Goal: Task Accomplishment & Management: Complete application form

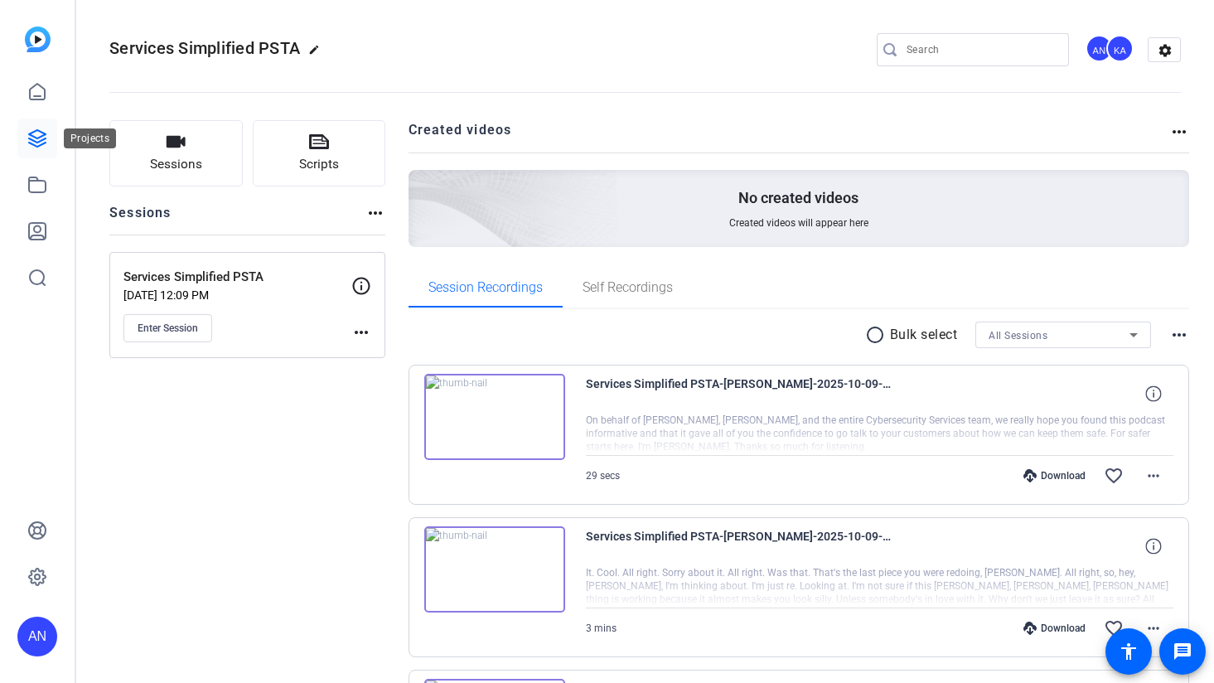
click at [37, 137] on icon at bounding box center [37, 138] width 20 height 20
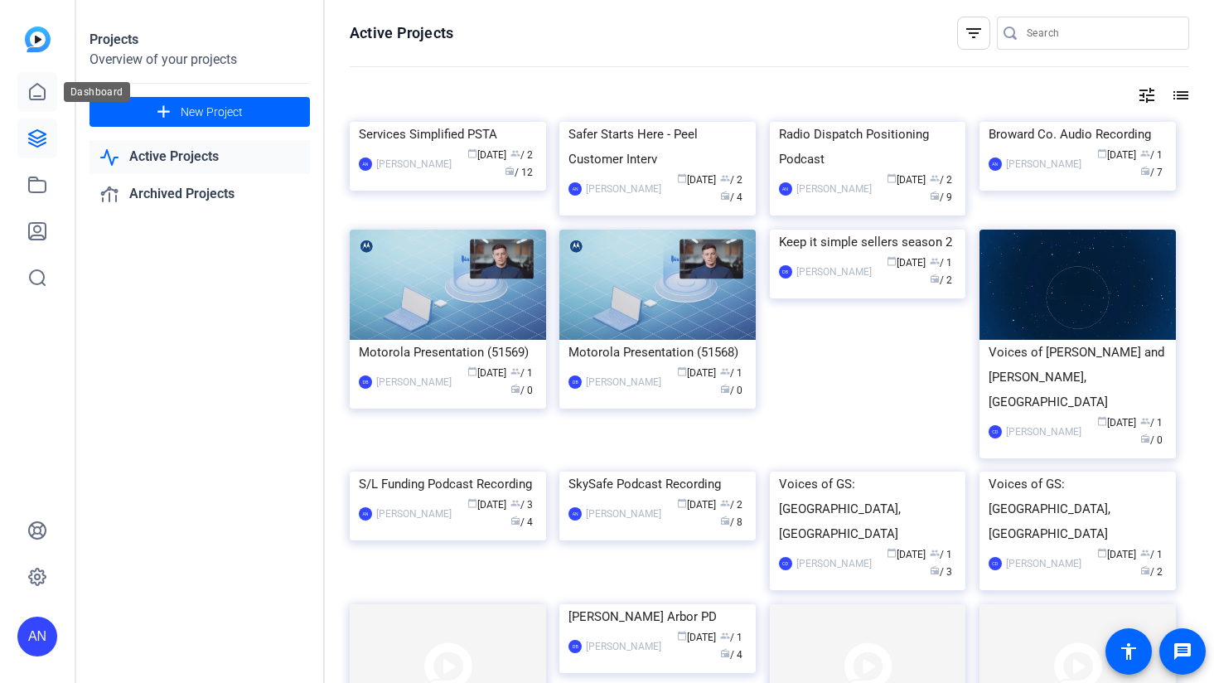
click at [38, 93] on icon at bounding box center [37, 92] width 20 height 20
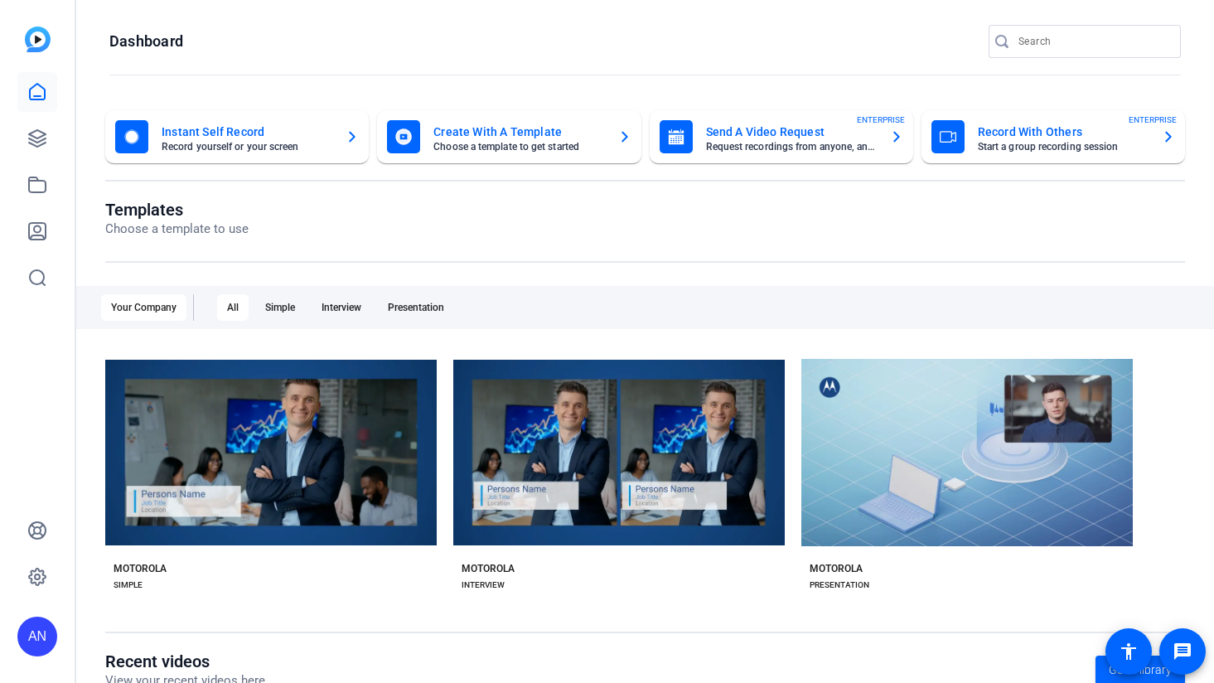
click at [992, 132] on mat-card-title "Record With Others" at bounding box center [1063, 132] width 171 height 20
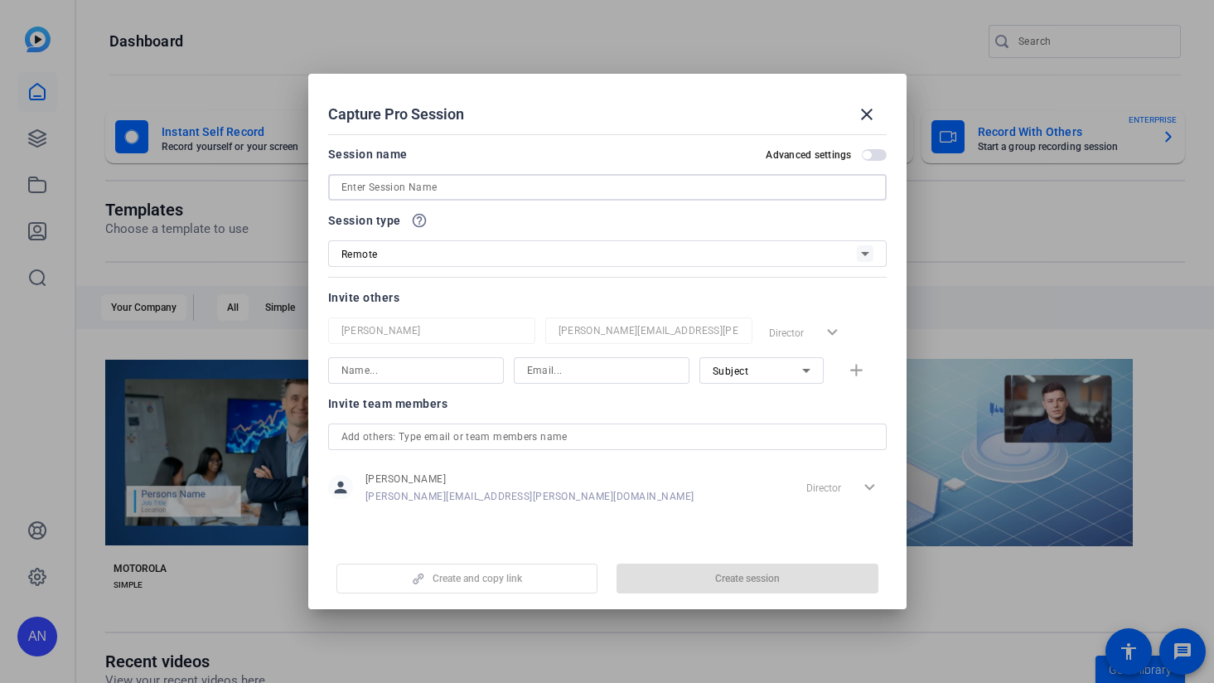
click at [430, 185] on input at bounding box center [607, 187] width 532 height 20
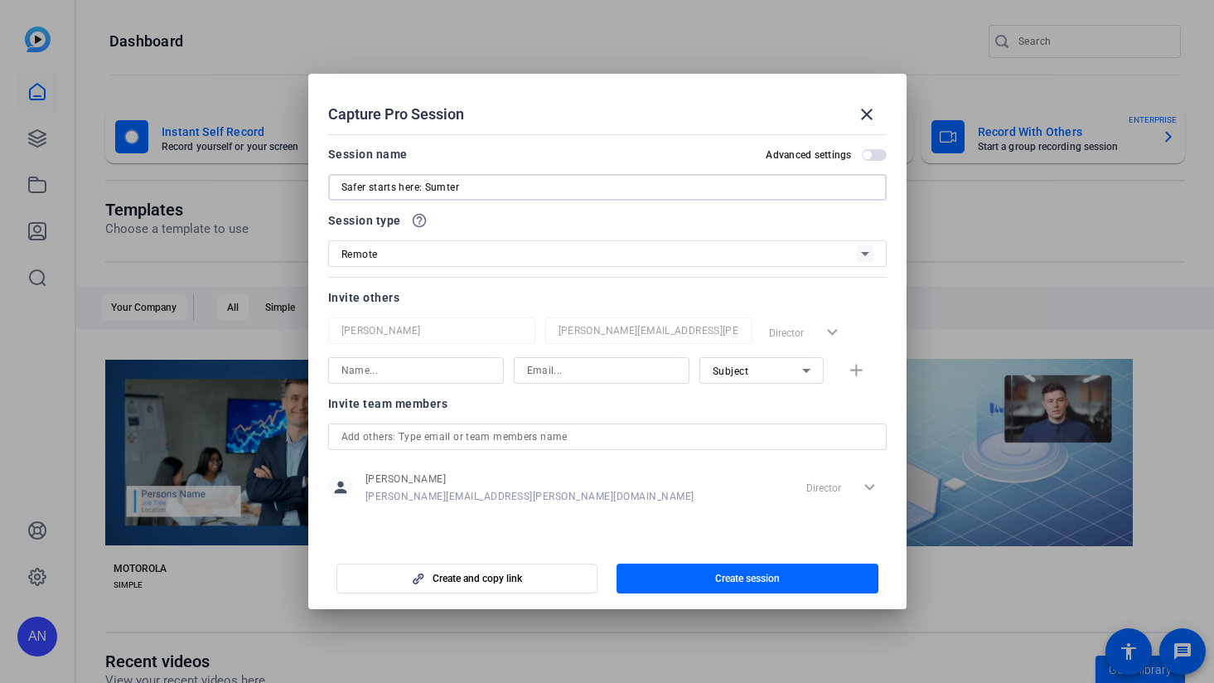
type input "Safer starts here: Sumter"
click at [563, 373] on input at bounding box center [601, 370] width 149 height 20
paste input "[PERSON_NAME][EMAIL_ADDRESS][PERSON_NAME][DOMAIN_NAME]"
type input "[PERSON_NAME][EMAIL_ADDRESS][PERSON_NAME][DOMAIN_NAME]"
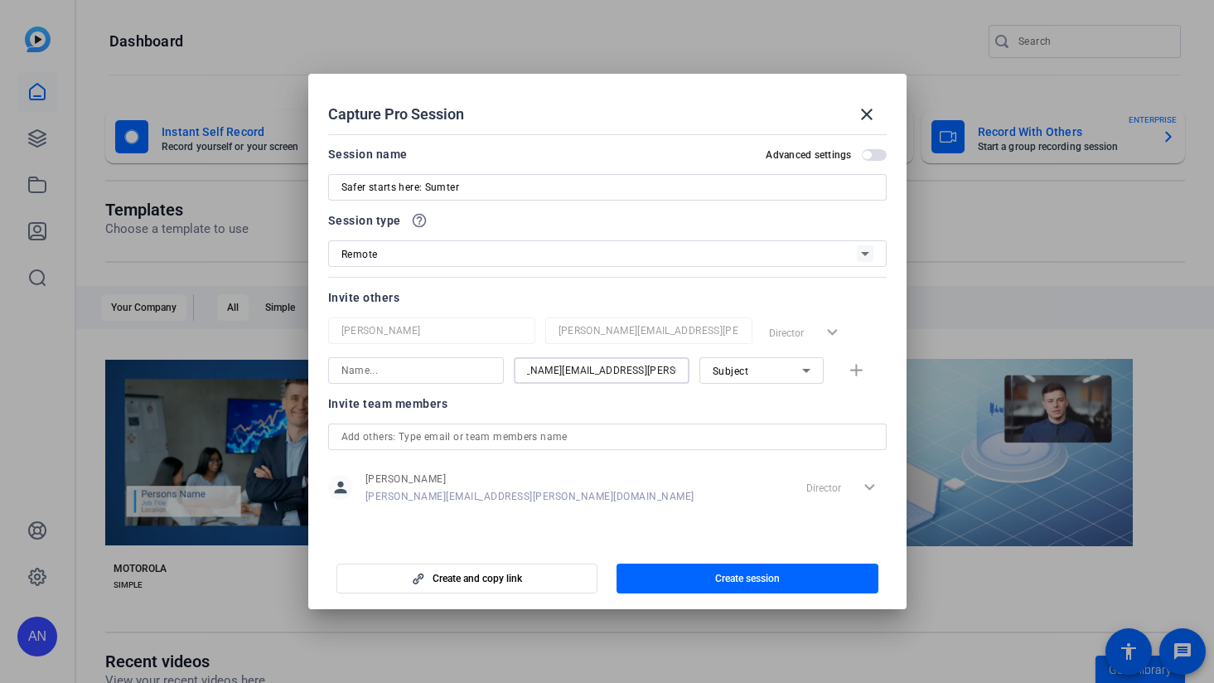
click at [443, 380] on div at bounding box center [415, 370] width 149 height 27
type input "a"
type input "[PERSON_NAME]"
click at [860, 373] on mat-icon "add" at bounding box center [856, 370] width 21 height 21
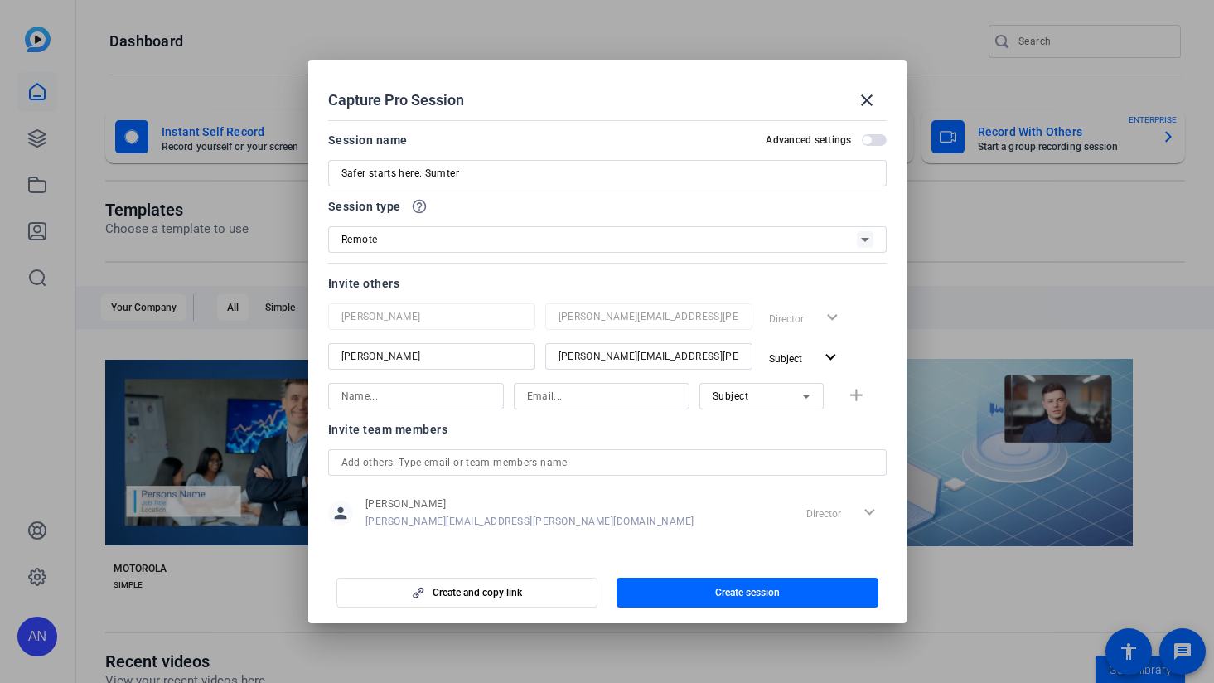
click at [587, 390] on input at bounding box center [601, 396] width 149 height 20
paste input "[PERSON_NAME][EMAIL_ADDRESS][PERSON_NAME][DOMAIN_NAME]"
type input "[PERSON_NAME][EMAIL_ADDRESS][PERSON_NAME][DOMAIN_NAME]"
click at [470, 389] on input at bounding box center [415, 396] width 149 height 20
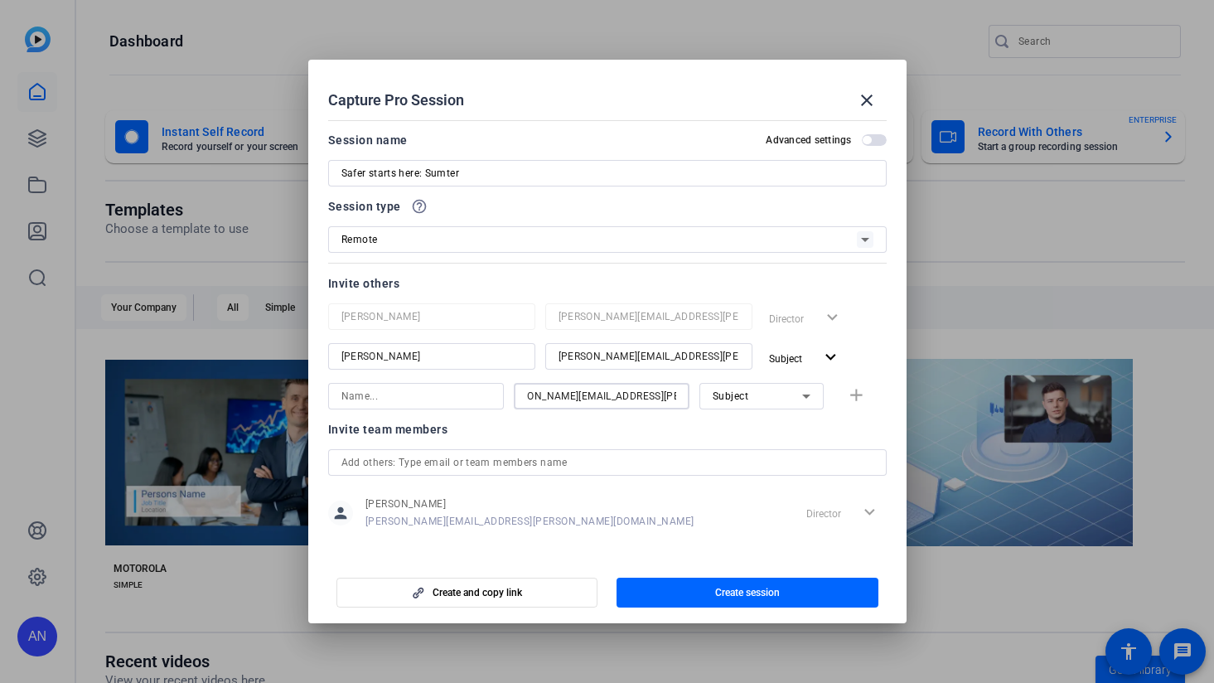
scroll to position [0, 0]
type input "[PERSON_NAME]"
click at [854, 393] on mat-icon "add" at bounding box center [856, 395] width 21 height 21
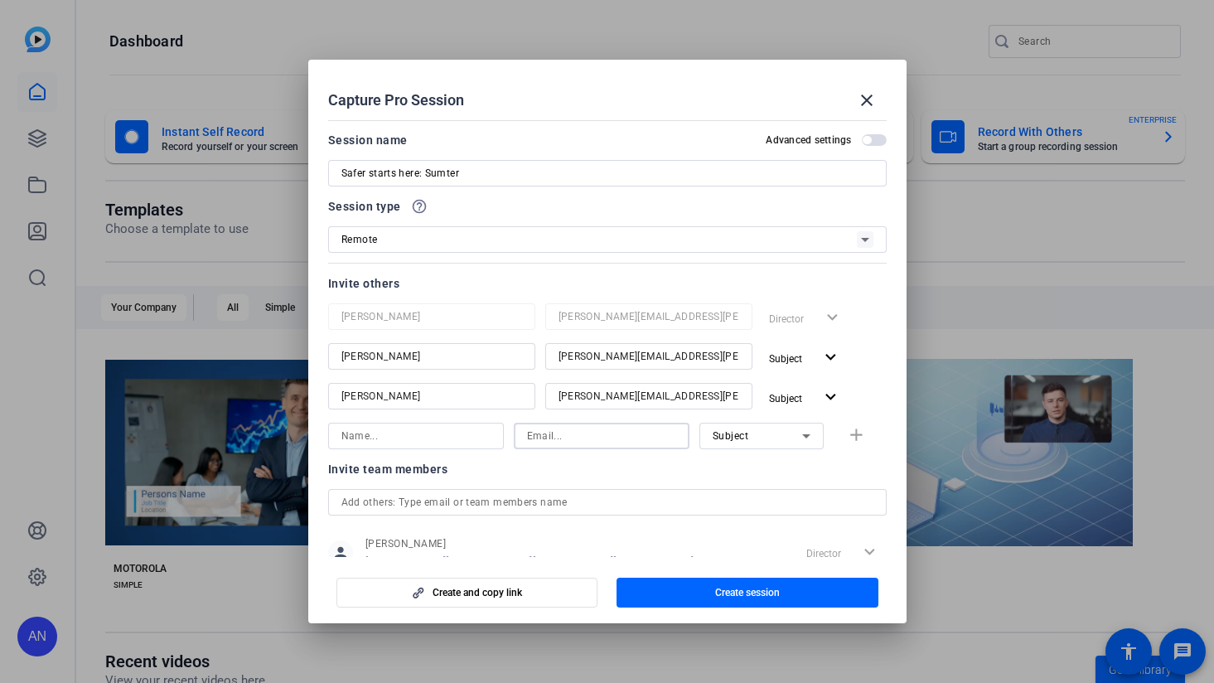
click at [600, 442] on input at bounding box center [601, 436] width 149 height 20
paste input "[EMAIL_ADDRESS][PERSON_NAME][DOMAIN_NAME]"
type input "[EMAIL_ADDRESS][PERSON_NAME][DOMAIN_NAME]"
click at [471, 433] on input at bounding box center [415, 436] width 149 height 20
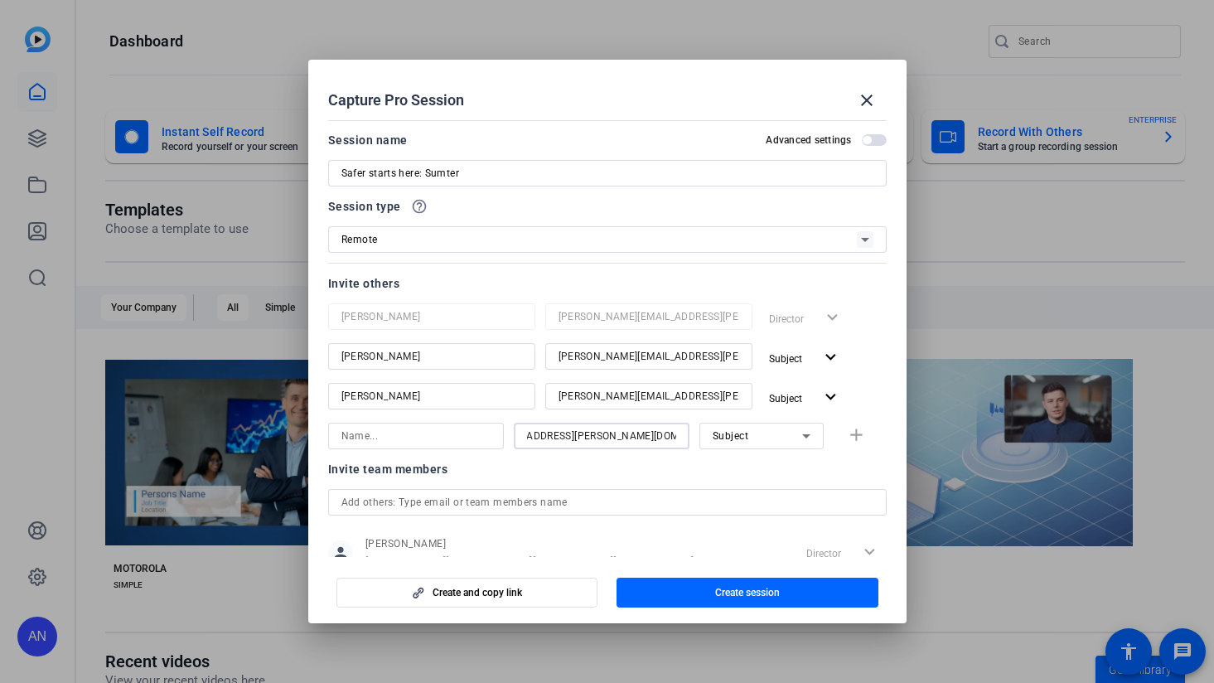
scroll to position [0, 0]
type input "[PERSON_NAME]"
click at [859, 437] on mat-icon "add" at bounding box center [856, 435] width 21 height 21
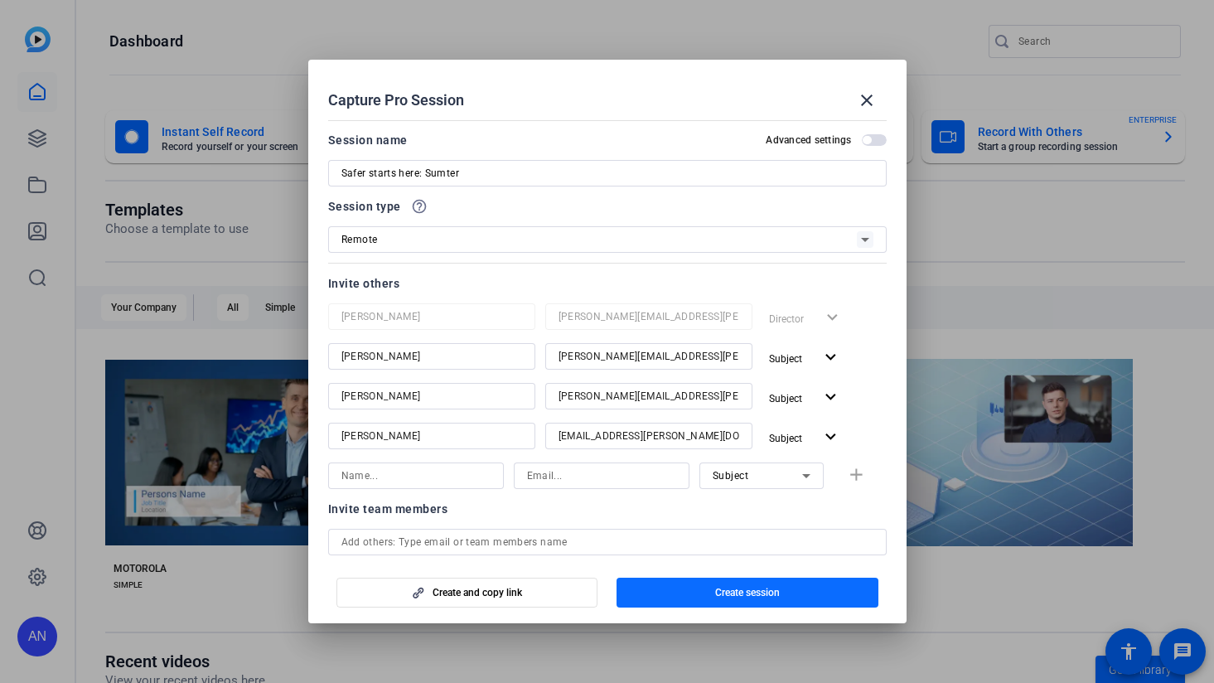
click at [698, 598] on span "button" at bounding box center [747, 593] width 262 height 40
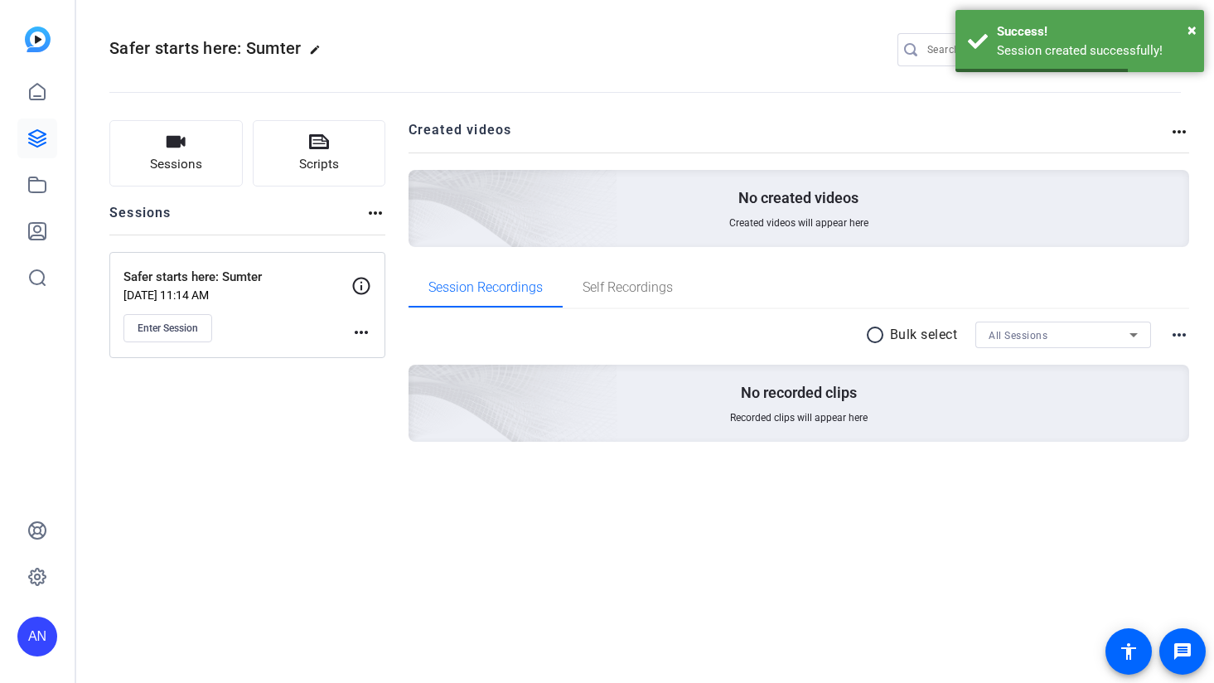
click at [361, 325] on mat-icon "more_horiz" at bounding box center [361, 332] width 20 height 20
click at [393, 363] on span "Edit Session" at bounding box center [402, 356] width 75 height 20
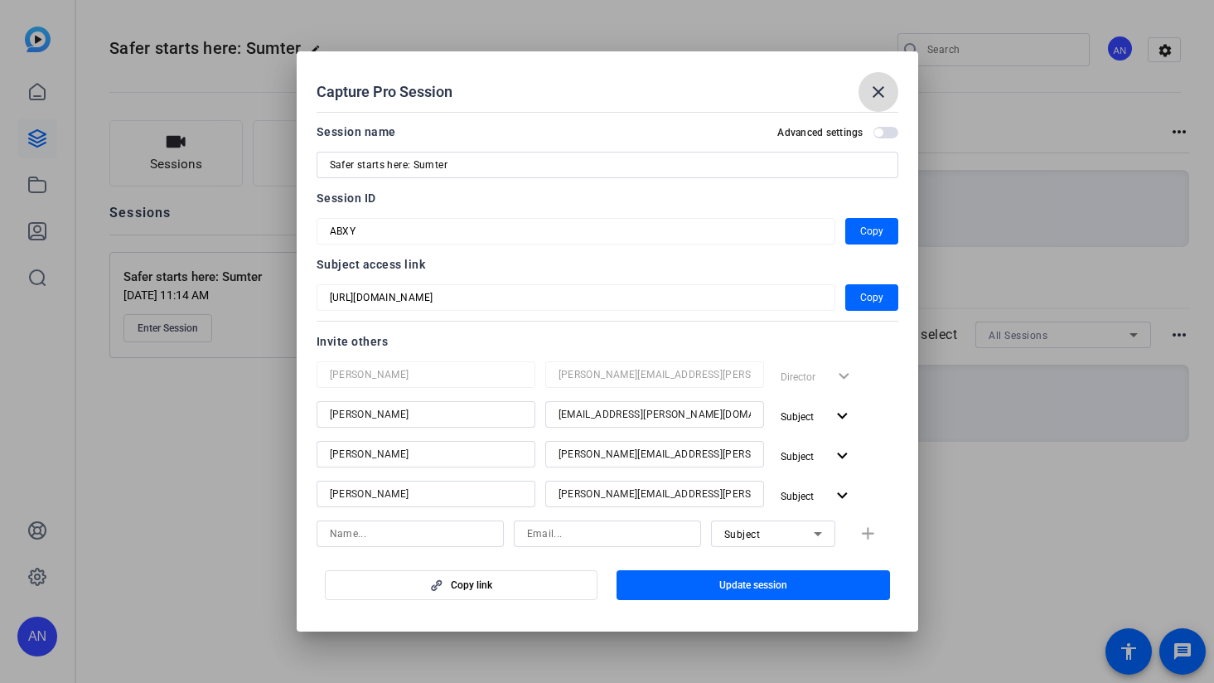
click at [881, 89] on mat-icon "close" at bounding box center [878, 92] width 20 height 20
